Goal: Task Accomplishment & Management: Manage account settings

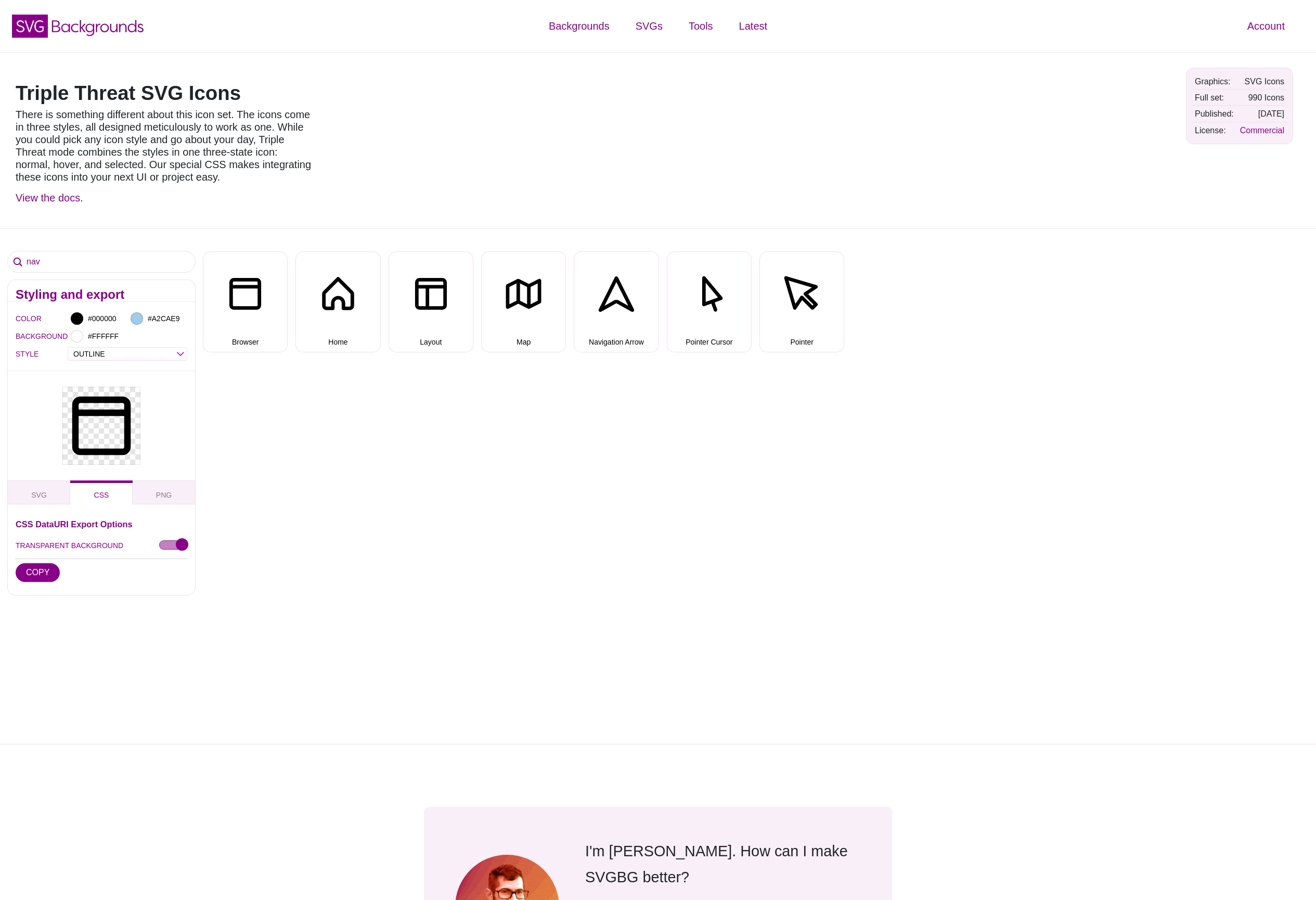
click at [1258, 27] on link "Account" at bounding box center [1266, 26] width 63 height 31
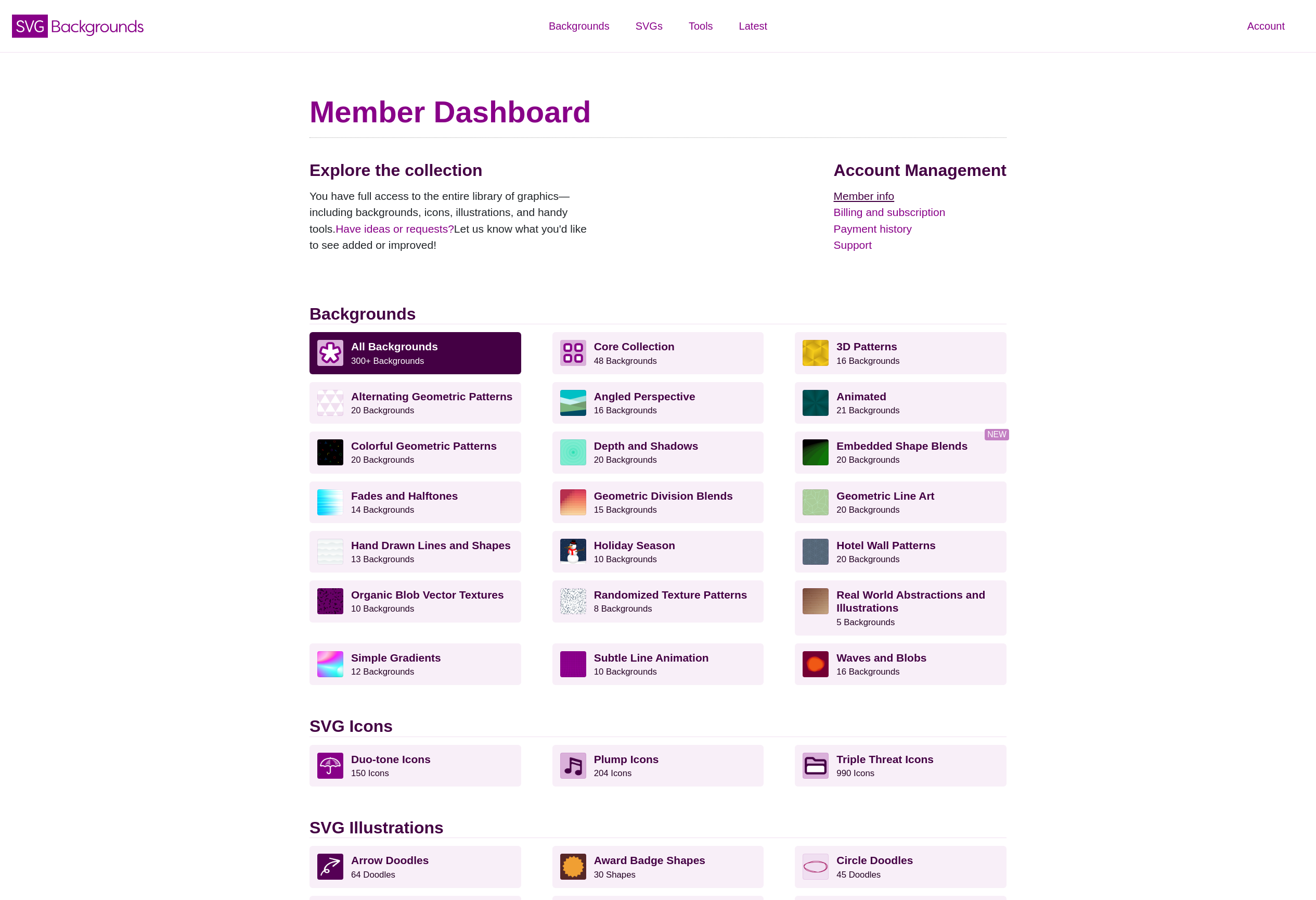
click at [875, 194] on link "Member info" at bounding box center [920, 196] width 172 height 17
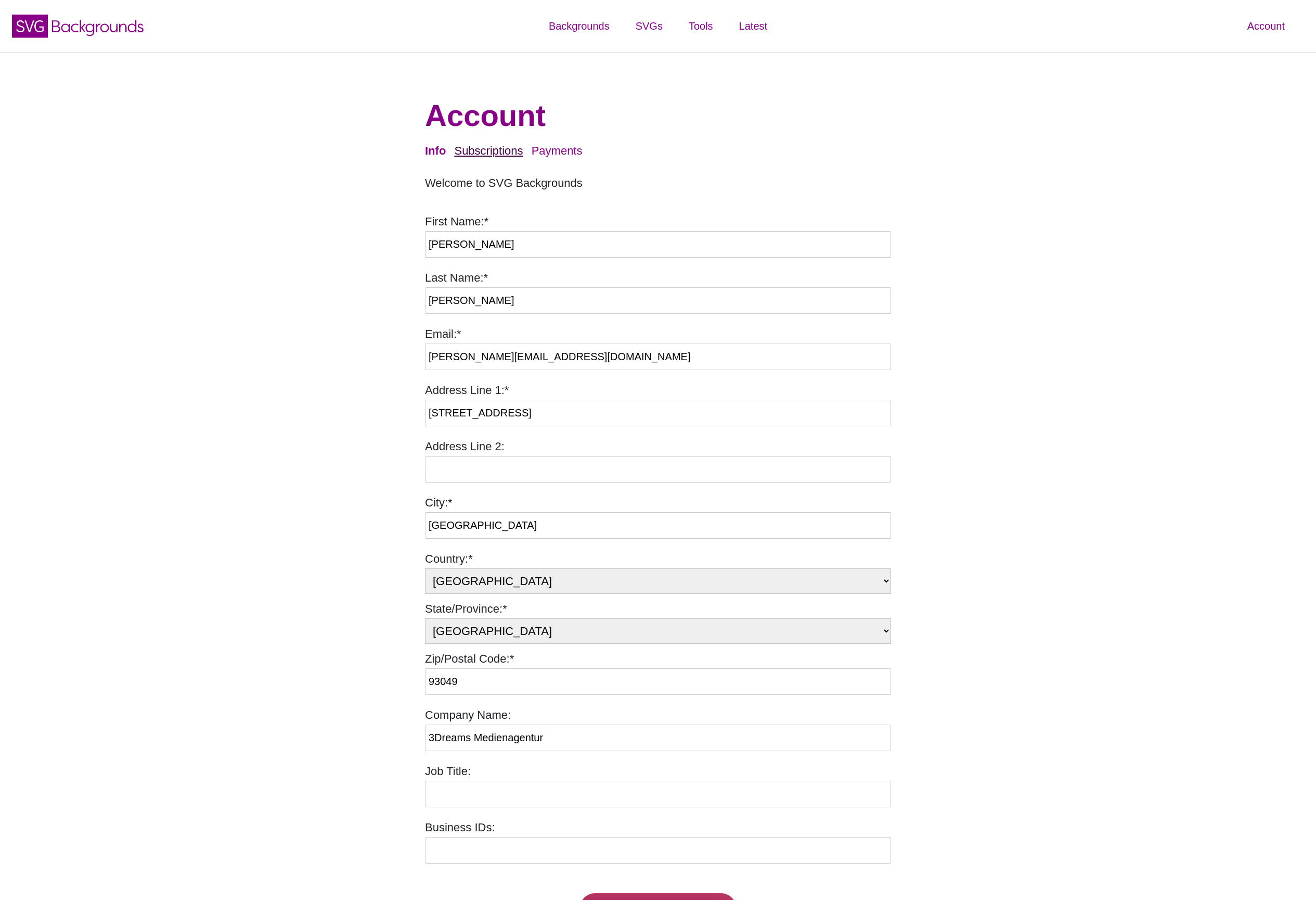
click at [501, 150] on link "Subscriptions" at bounding box center [488, 151] width 69 height 13
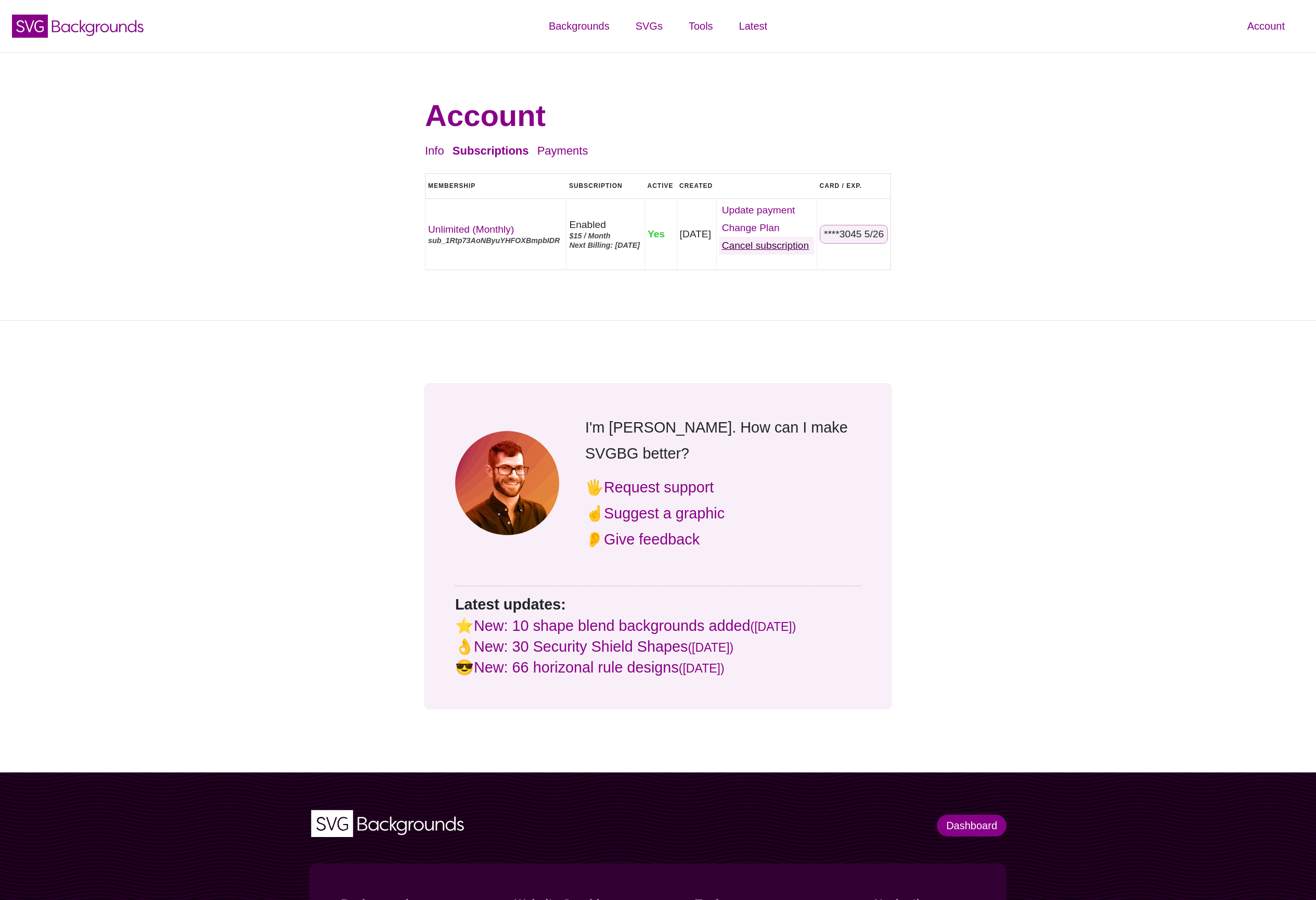
click at [800, 247] on link "Cancel" at bounding box center [766, 245] width 95 height 18
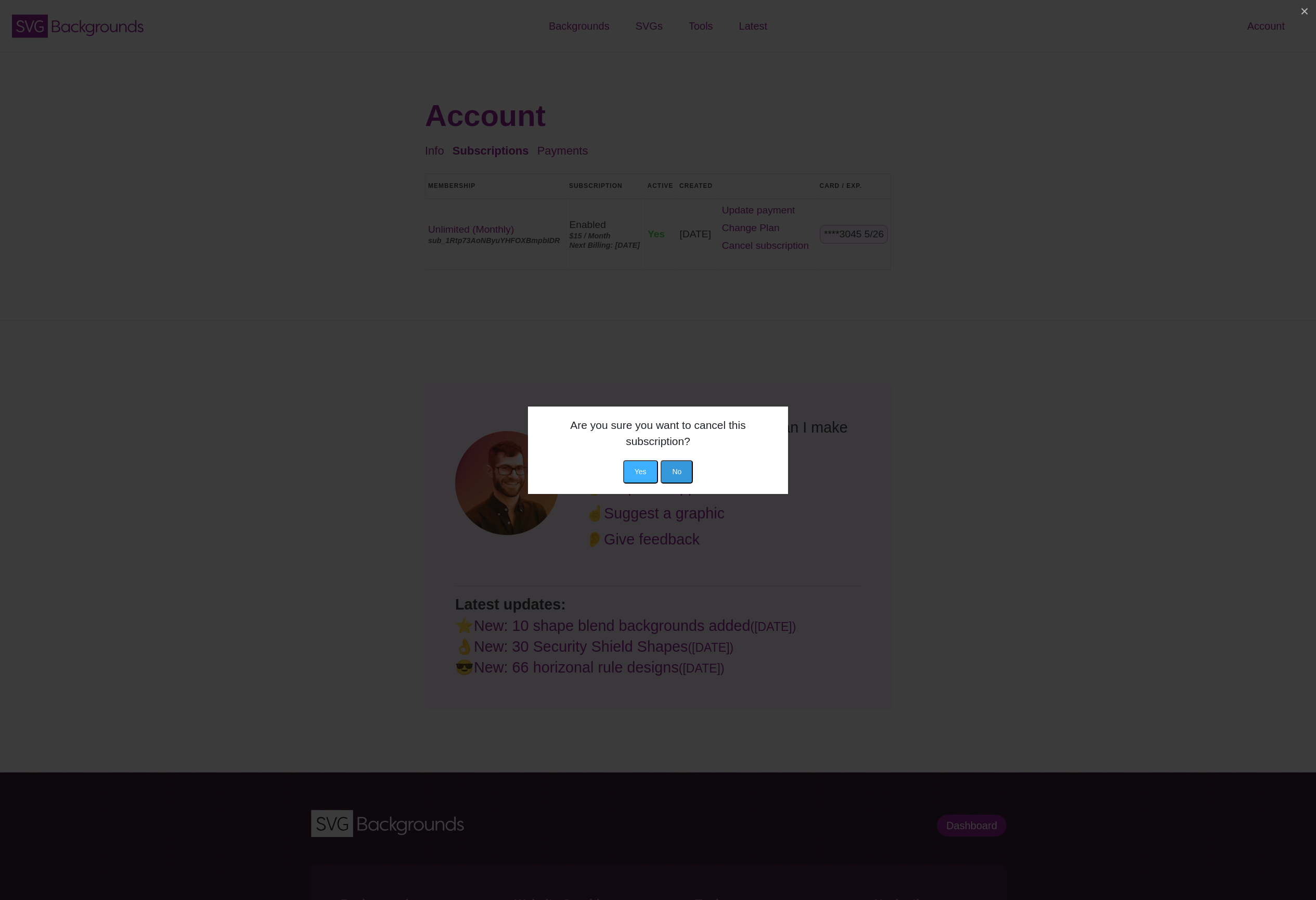
click at [641, 466] on button "Yes" at bounding box center [641, 471] width 35 height 24
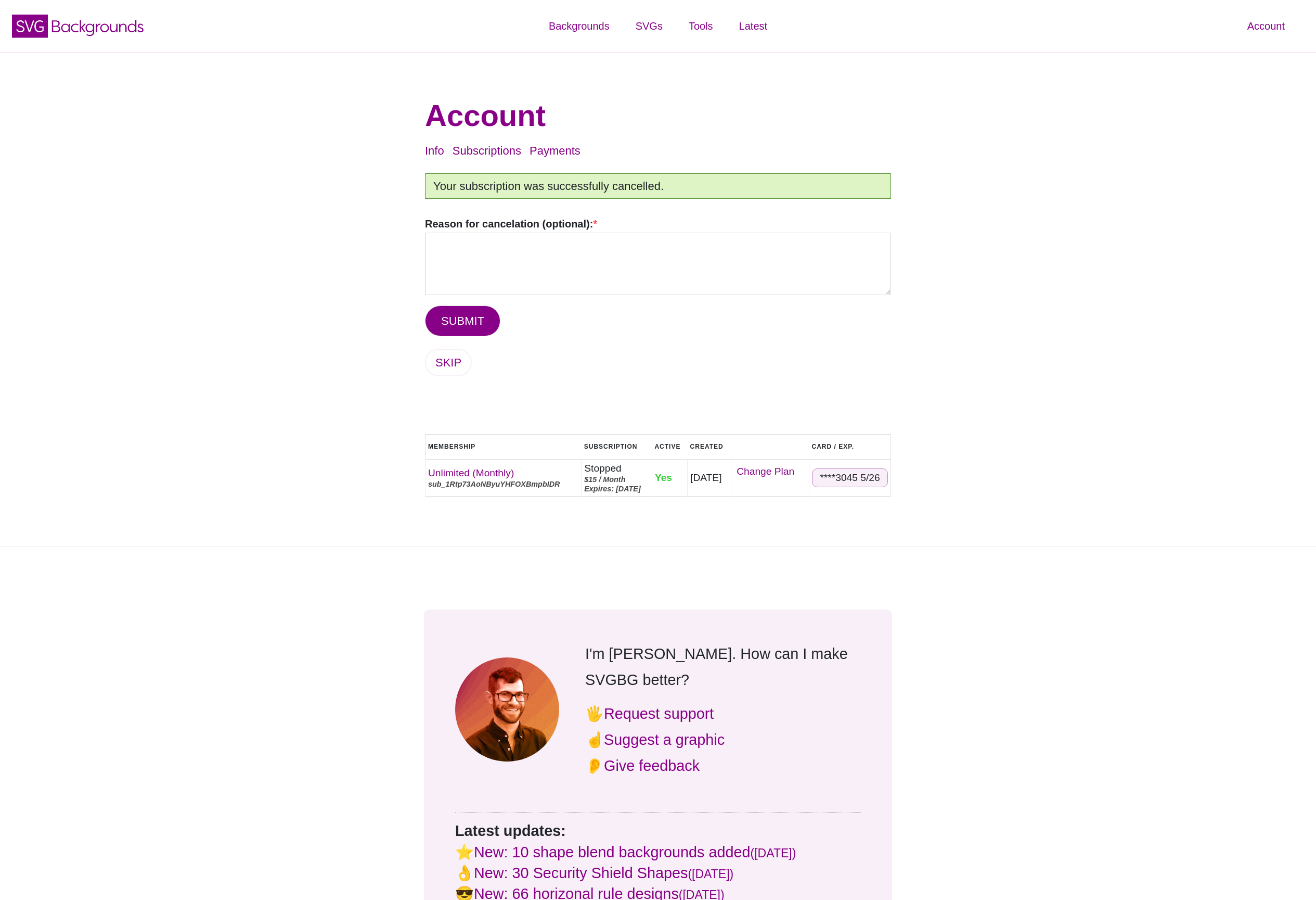
click at [952, 342] on div "Account Info Subscriptions Payments Logout Your subscription was successfully c…" at bounding box center [658, 299] width 1316 height 495
click at [456, 357] on link "SKIP" at bounding box center [448, 362] width 47 height 28
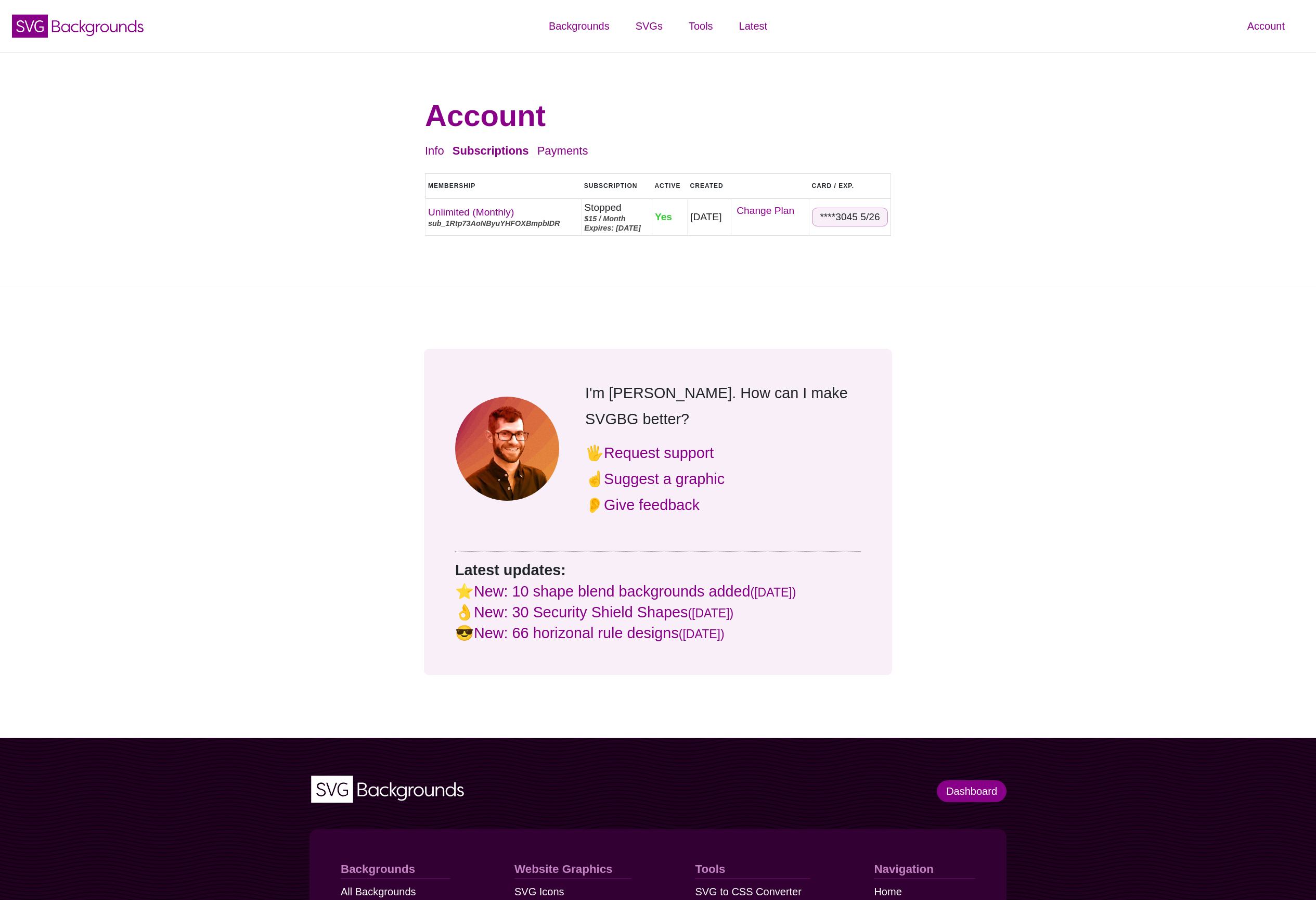
click at [648, 277] on div "Account Info Subscriptions Payments Logout Membership Subscription Active Creat…" at bounding box center [658, 169] width 1316 height 234
click at [967, 122] on div "Account Info Subscriptions Payments Logout Membership Subscription Active Creat…" at bounding box center [658, 169] width 1316 height 234
